Goal: Find specific page/section: Find specific page/section

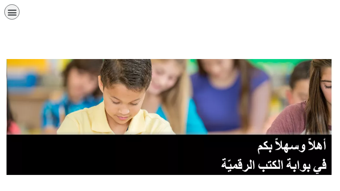
scroll to position [391, 0]
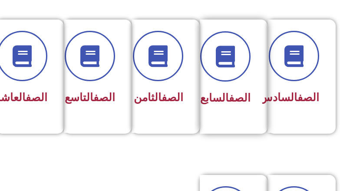
click at [221, 109] on div "الصف السابع" at bounding box center [231, 98] width 40 height 21
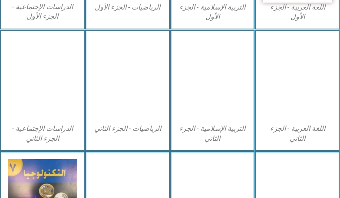
scroll to position [347, 0]
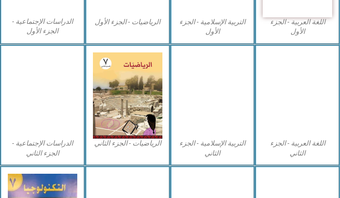
click at [303, 128] on img at bounding box center [297, 96] width 76 height 96
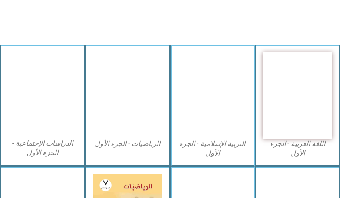
scroll to position [217, 0]
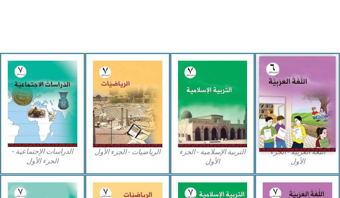
click at [287, 119] on img at bounding box center [297, 104] width 76 height 96
click at [306, 130] on img at bounding box center [297, 104] width 76 height 96
click at [307, 136] on img at bounding box center [297, 104] width 76 height 96
click at [308, 138] on img at bounding box center [297, 104] width 76 height 96
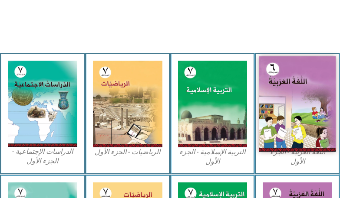
click at [308, 138] on img at bounding box center [297, 104] width 76 height 96
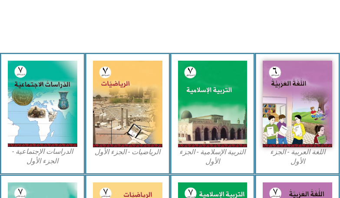
click at [314, 156] on figure "اللغة العربية - الجزء الأول​" at bounding box center [297, 114] width 69 height 106
click at [314, 156] on figcaption "اللغة العربية - الجزء الأول​" at bounding box center [297, 158] width 69 height 20
click at [313, 156] on figcaption "اللغة العربية - الجزء الأول​" at bounding box center [297, 158] width 69 height 20
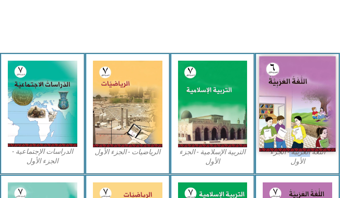
click at [260, 89] on img at bounding box center [297, 104] width 76 height 96
drag, startPoint x: 260, startPoint y: 89, endPoint x: 267, endPoint y: 86, distance: 7.6
click at [265, 87] on img at bounding box center [297, 104] width 76 height 96
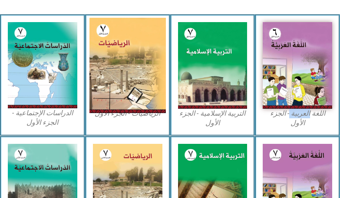
scroll to position [254, 0]
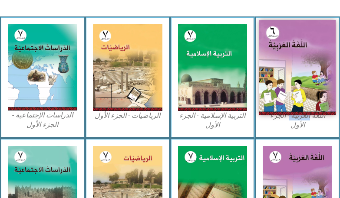
click at [302, 81] on img at bounding box center [297, 68] width 76 height 96
click at [301, 81] on img at bounding box center [297, 68] width 76 height 96
click at [302, 82] on img at bounding box center [297, 68] width 76 height 96
click at [304, 83] on img at bounding box center [297, 68] width 76 height 96
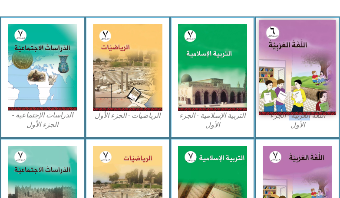
click at [304, 83] on img at bounding box center [297, 68] width 76 height 96
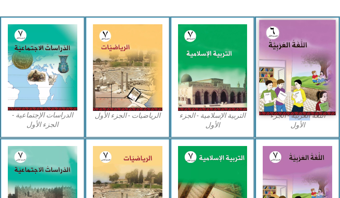
click at [304, 83] on img at bounding box center [297, 68] width 76 height 96
click at [304, 93] on img at bounding box center [297, 68] width 76 height 96
click at [305, 96] on img at bounding box center [297, 68] width 76 height 96
click at [310, 55] on img at bounding box center [297, 68] width 76 height 96
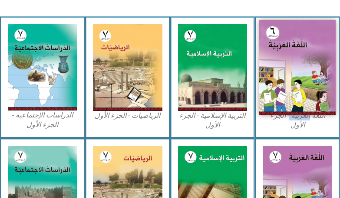
click at [311, 55] on img at bounding box center [297, 68] width 76 height 96
click at [312, 55] on img at bounding box center [297, 68] width 76 height 96
click at [313, 55] on img at bounding box center [297, 68] width 76 height 96
click at [314, 55] on img at bounding box center [297, 68] width 76 height 96
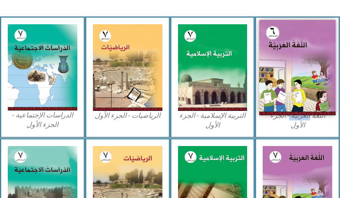
click at [314, 55] on img at bounding box center [297, 68] width 76 height 96
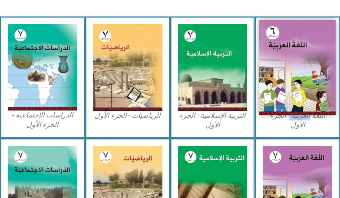
click at [315, 56] on img at bounding box center [297, 68] width 76 height 96
click at [318, 57] on img at bounding box center [297, 68] width 76 height 96
click at [322, 63] on img at bounding box center [297, 68] width 76 height 96
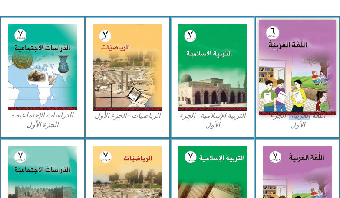
click at [322, 63] on img at bounding box center [297, 68] width 76 height 96
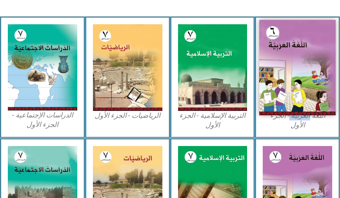
click at [322, 63] on img at bounding box center [297, 68] width 76 height 96
drag, startPoint x: 322, startPoint y: 63, endPoint x: 322, endPoint y: 72, distance: 8.7
click at [322, 66] on img at bounding box center [297, 68] width 76 height 96
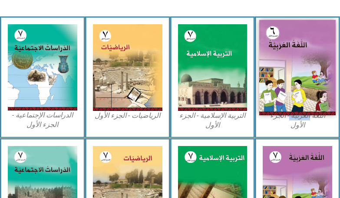
click at [285, 39] on img at bounding box center [297, 68] width 76 height 96
click at [286, 39] on img at bounding box center [297, 68] width 76 height 96
click at [286, 40] on img at bounding box center [297, 68] width 76 height 96
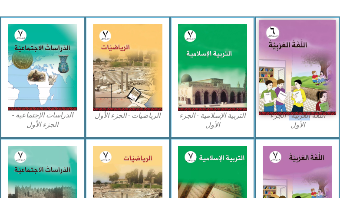
click at [286, 40] on img at bounding box center [297, 68] width 76 height 96
click at [283, 46] on img at bounding box center [297, 68] width 76 height 96
click at [284, 46] on img at bounding box center [297, 68] width 76 height 96
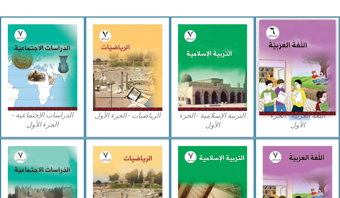
click at [284, 46] on img at bounding box center [297, 68] width 76 height 96
click at [284, 45] on img at bounding box center [297, 68] width 76 height 96
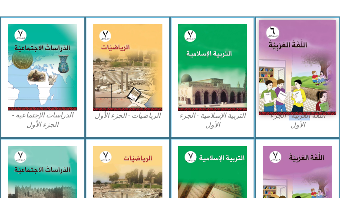
click at [284, 45] on img at bounding box center [297, 68] width 76 height 96
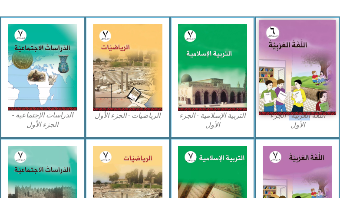
click at [284, 45] on img at bounding box center [297, 68] width 76 height 96
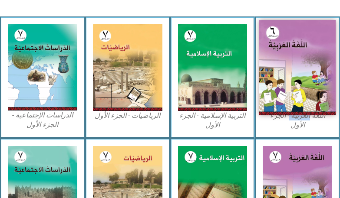
click at [284, 45] on img at bounding box center [297, 68] width 76 height 96
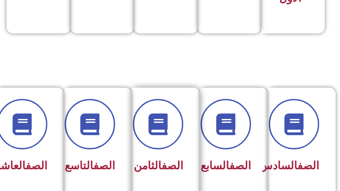
scroll to position [391, 0]
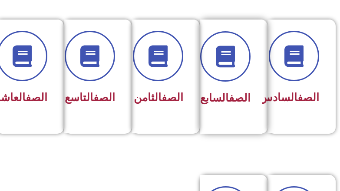
click at [229, 86] on div "الصف السابع" at bounding box center [231, 70] width 40 height 78
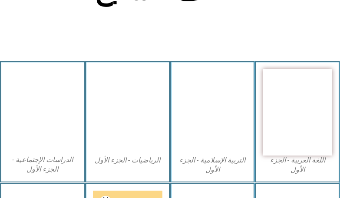
scroll to position [217, 0]
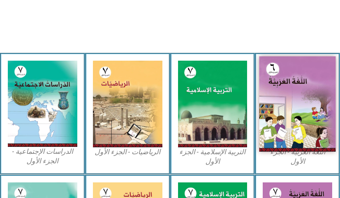
click at [304, 70] on img at bounding box center [297, 104] width 76 height 96
drag, startPoint x: 297, startPoint y: 151, endPoint x: 316, endPoint y: 93, distance: 61.0
click at [316, 93] on img at bounding box center [297, 104] width 76 height 96
click at [316, 94] on img at bounding box center [297, 104] width 76 height 96
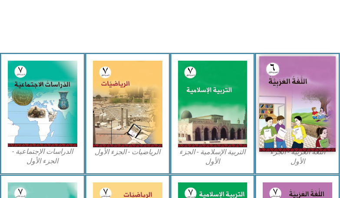
click at [316, 94] on img at bounding box center [297, 104] width 76 height 96
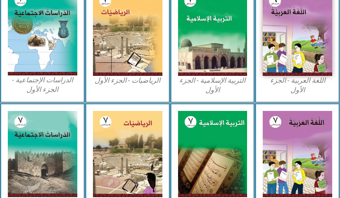
scroll to position [304, 0]
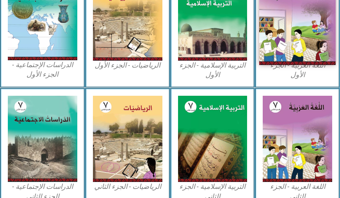
click at [295, 60] on img at bounding box center [297, 18] width 76 height 96
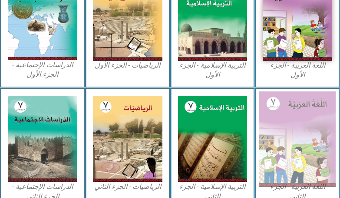
click at [291, 128] on img at bounding box center [297, 140] width 76 height 96
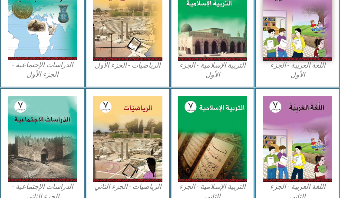
drag, startPoint x: 291, startPoint y: 128, endPoint x: 347, endPoint y: 9, distance: 132.1
click at [296, 124] on img at bounding box center [297, 139] width 69 height 87
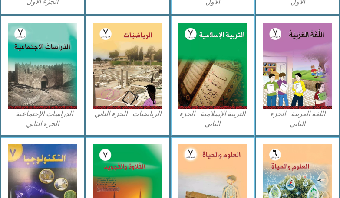
scroll to position [471, 0]
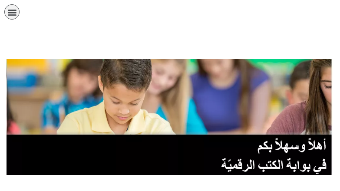
scroll to position [390, 0]
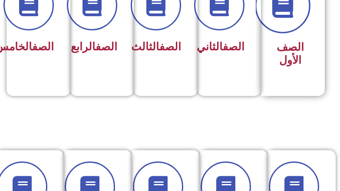
scroll to position [261, 0]
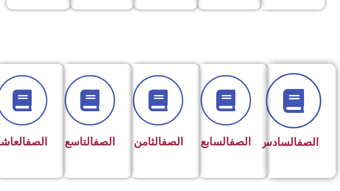
scroll to position [347, 0]
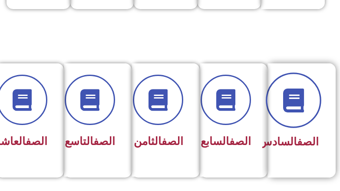
click at [294, 115] on span at bounding box center [294, 101] width 56 height 56
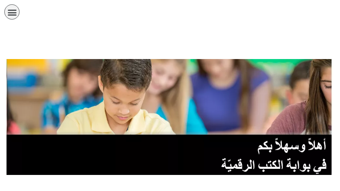
scroll to position [347, 0]
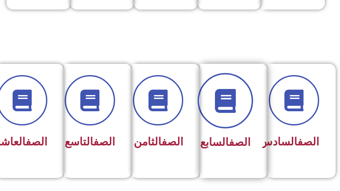
click at [237, 105] on icon at bounding box center [226, 101] width 24 height 24
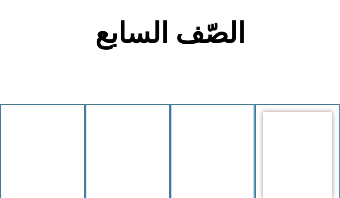
scroll to position [261, 0]
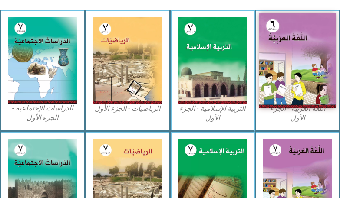
click at [294, 85] on img at bounding box center [297, 61] width 76 height 96
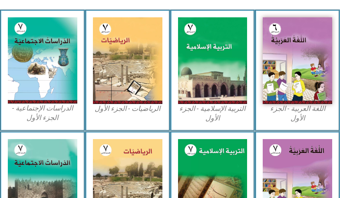
click at [291, 111] on figcaption "اللغة العربية - الجزء الأول​" at bounding box center [297, 114] width 69 height 20
click at [291, 110] on figcaption "اللغة العربية - الجزء الأول​" at bounding box center [297, 114] width 69 height 20
click at [290, 110] on figcaption "اللغة العربية - الجزء الأول​" at bounding box center [297, 114] width 69 height 20
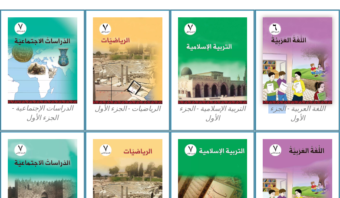
click at [290, 110] on figcaption "اللغة العربية - الجزء الأول​" at bounding box center [297, 114] width 69 height 20
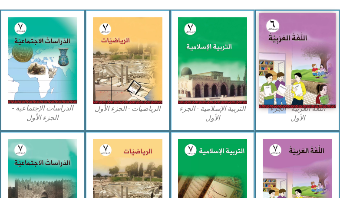
click at [288, 81] on img at bounding box center [297, 61] width 76 height 96
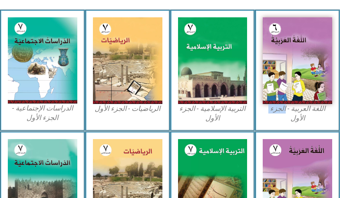
scroll to position [471, 0]
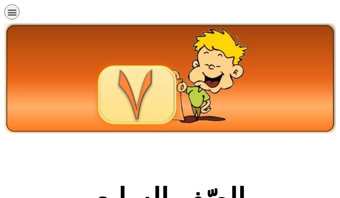
scroll to position [470, 0]
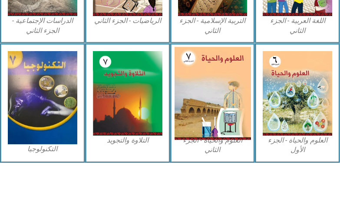
click at [191, 123] on img at bounding box center [213, 93] width 76 height 93
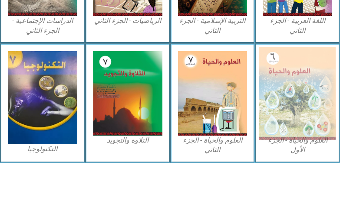
click at [304, 109] on img at bounding box center [297, 93] width 76 height 93
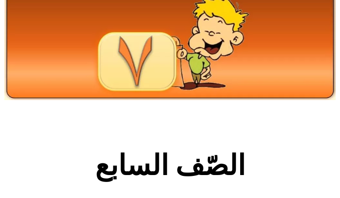
scroll to position [0, 0]
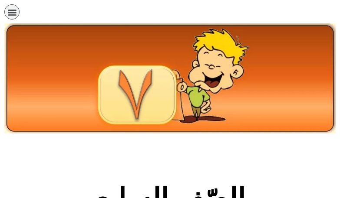
click at [160, 81] on img at bounding box center [169, 78] width 331 height 110
click at [14, 11] on icon "כפתור פתיחת תפריט" at bounding box center [12, 12] width 10 height 10
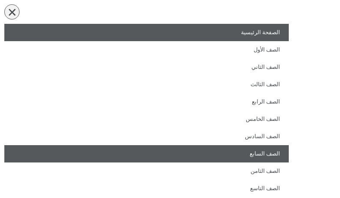
click at [263, 29] on link "الصفحة الرئيسية" at bounding box center [146, 32] width 284 height 17
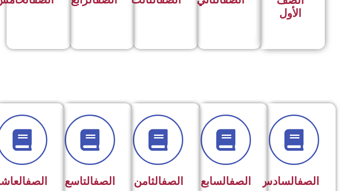
scroll to position [391, 0]
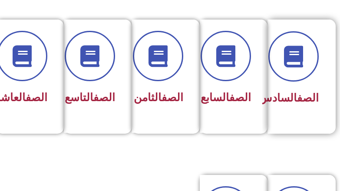
click at [306, 83] on div "الصف السادس" at bounding box center [299, 70] width 40 height 78
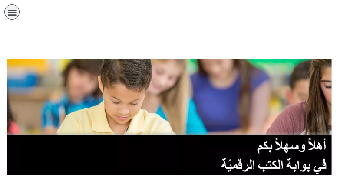
scroll to position [390, 0]
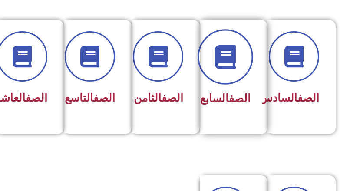
click at [234, 82] on span at bounding box center [226, 57] width 56 height 56
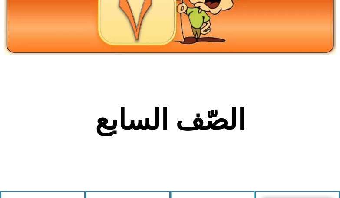
scroll to position [261, 0]
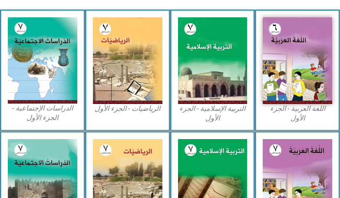
click at [277, 106] on figcaption "اللغة العربية - الجزء الأول​" at bounding box center [297, 114] width 69 height 20
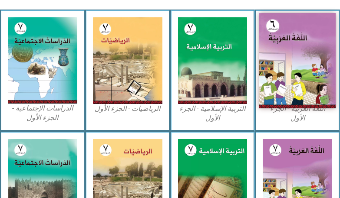
click at [277, 82] on img at bounding box center [297, 61] width 76 height 96
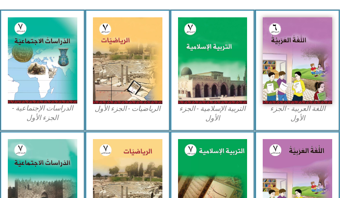
drag, startPoint x: 277, startPoint y: 82, endPoint x: 324, endPoint y: 2, distance: 93.1
click at [277, 80] on img at bounding box center [297, 60] width 69 height 87
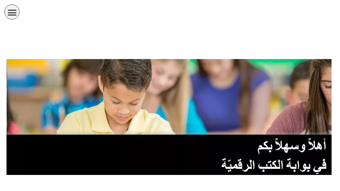
scroll to position [390, 0]
